Goal: Information Seeking & Learning: Understand process/instructions

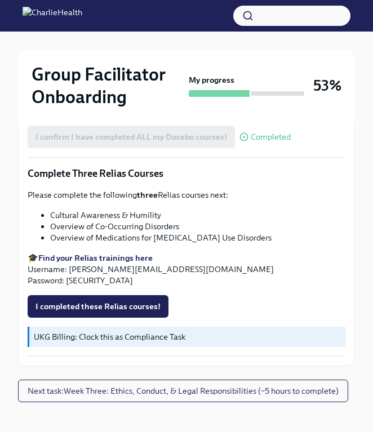
scroll to position [916, 0]
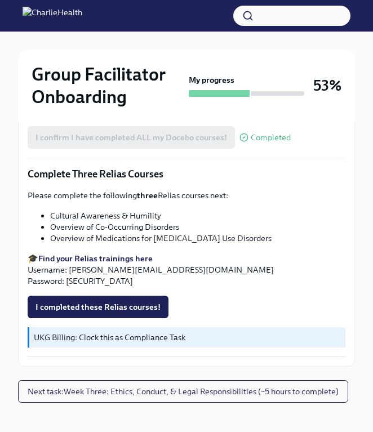
click at [70, 221] on li "Overview of Co-Occurring Disorders" at bounding box center [197, 226] width 295 height 11
copy ul "Overview of Co-Occurring Disorders"
click at [141, 232] on li "Overview of Medications for [MEDICAL_DATA] Use Disorders" at bounding box center [197, 237] width 295 height 11
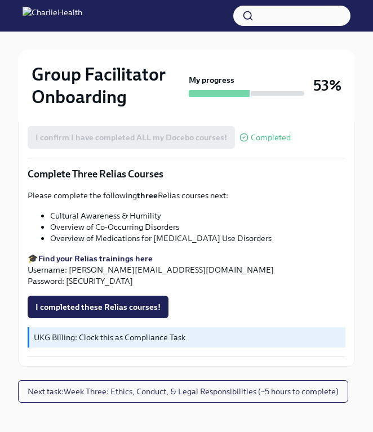
click at [141, 232] on li "Overview of Medications for [MEDICAL_DATA] Use Disorders" at bounding box center [197, 237] width 295 height 11
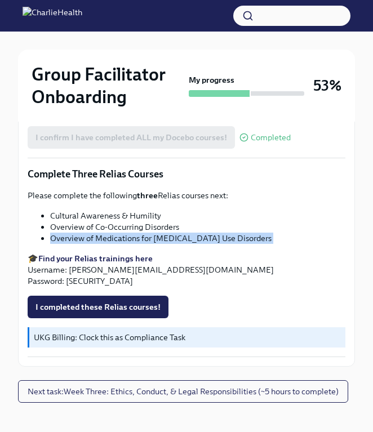
click at [141, 232] on li "Overview of Medications for [MEDICAL_DATA] Use Disorders" at bounding box center [197, 237] width 295 height 11
copy div "Overview of Medications for [MEDICAL_DATA] Use Disorders"
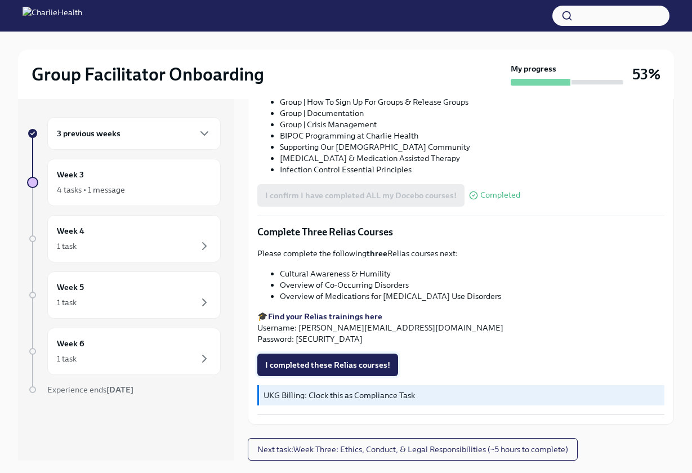
scroll to position [792, 0]
click at [314, 365] on span "I completed these Relias courses!" at bounding box center [327, 364] width 125 height 11
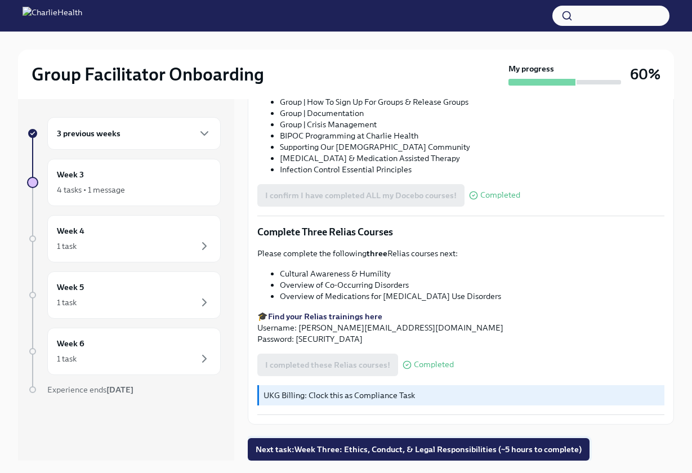
click at [308, 451] on span "Next task : Week Three: Ethics, Conduct, & Legal Responsibilities (~5 hours to …" at bounding box center [418, 448] width 326 height 11
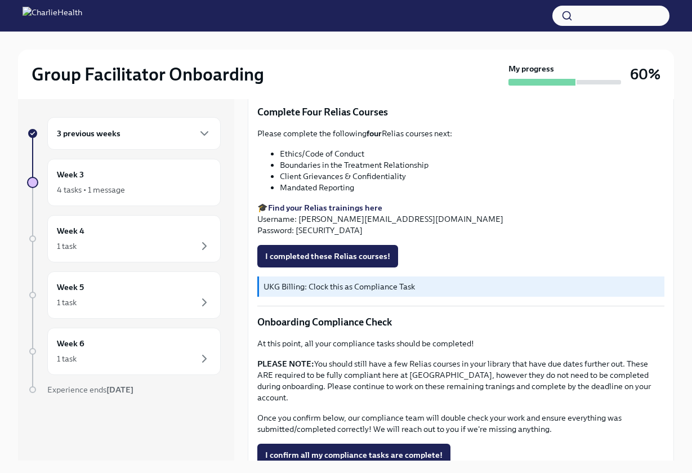
scroll to position [497, 0]
